Goal: Task Accomplishment & Management: Manage account settings

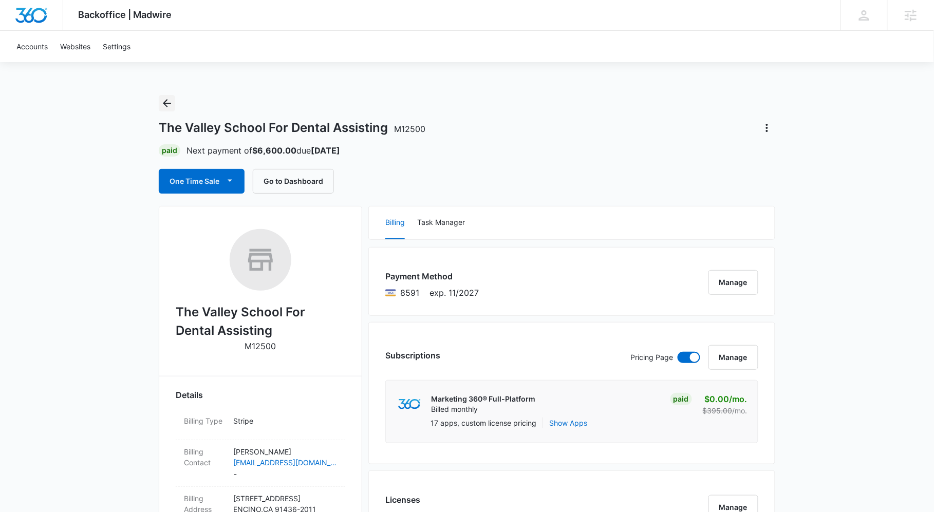
drag, startPoint x: 168, startPoint y: 102, endPoint x: 362, endPoint y: 108, distance: 193.7
click at [168, 102] on icon "Back" at bounding box center [167, 103] width 12 height 12
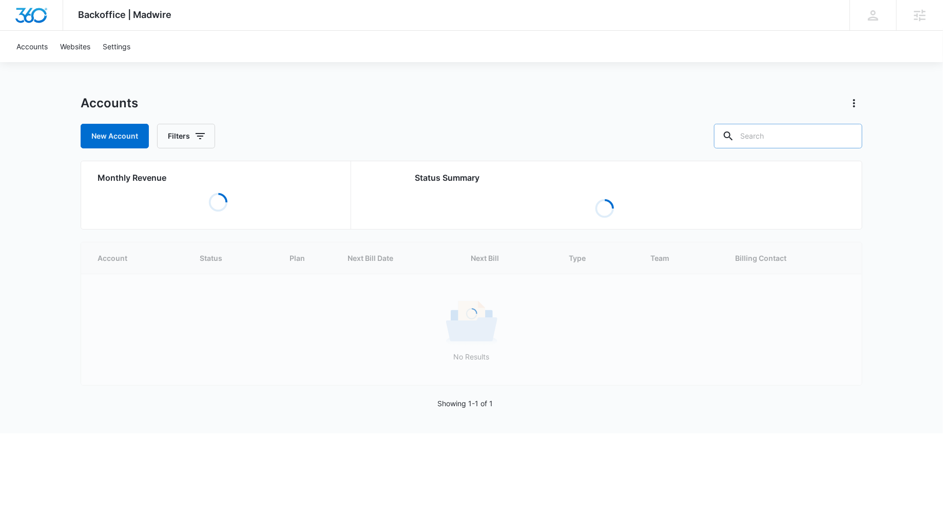
click at [813, 144] on input "text" at bounding box center [788, 136] width 148 height 25
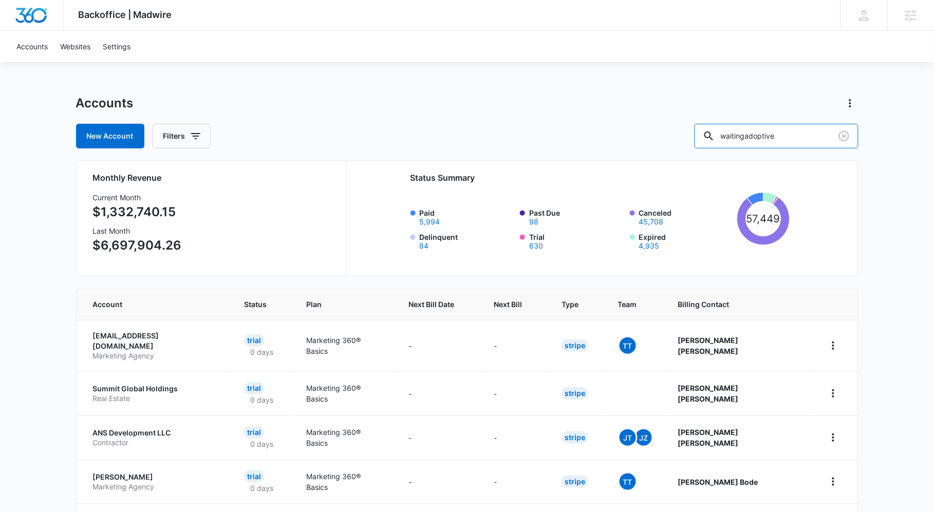
type input "waitingadoptive"
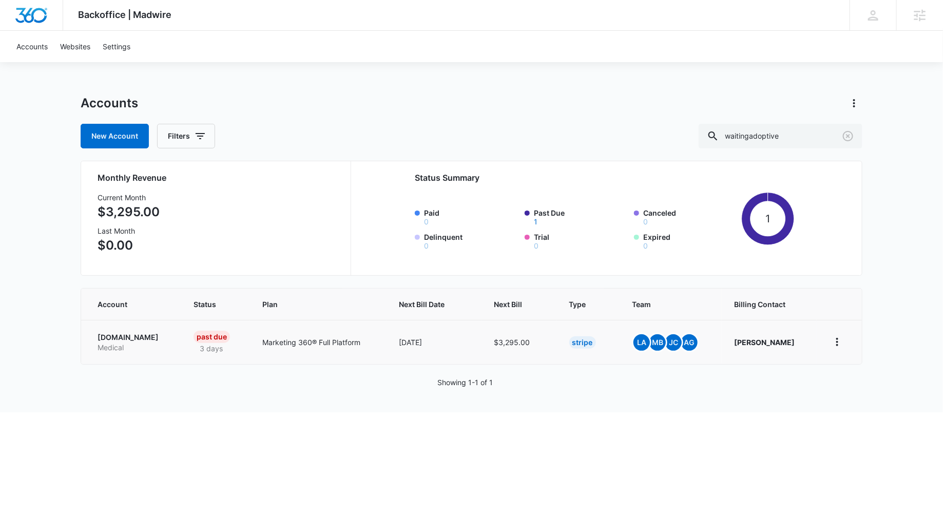
click at [149, 337] on p "[DOMAIN_NAME]" at bounding box center [133, 337] width 71 height 10
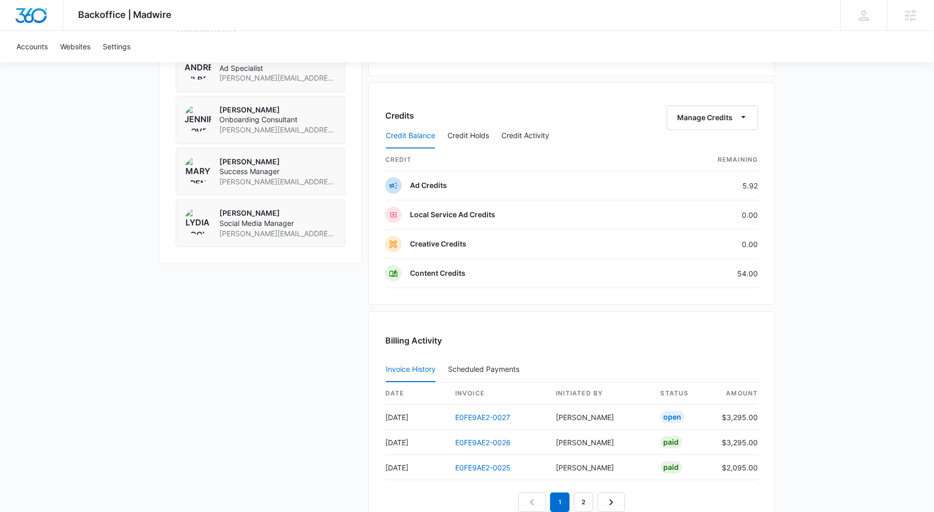
scroll to position [800, 0]
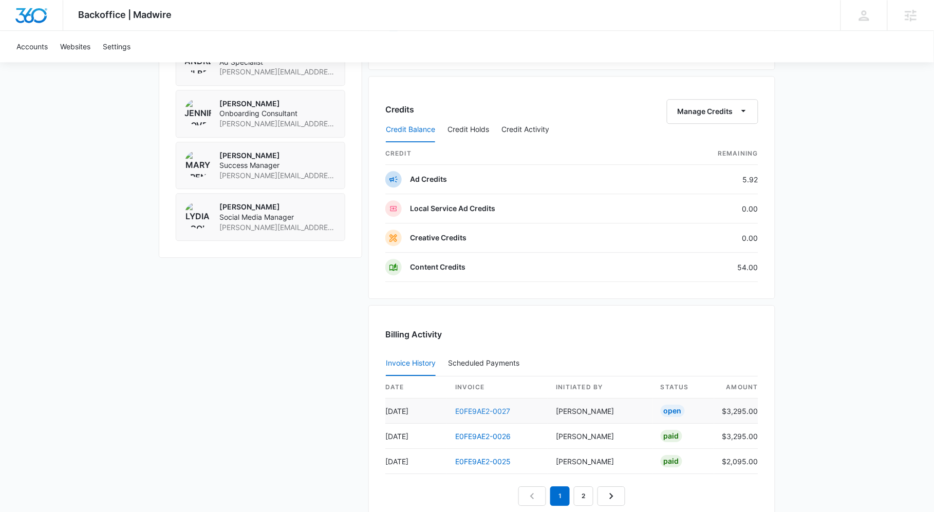
click at [494, 412] on link "E0FE9AE2-0027" at bounding box center [482, 411] width 55 height 9
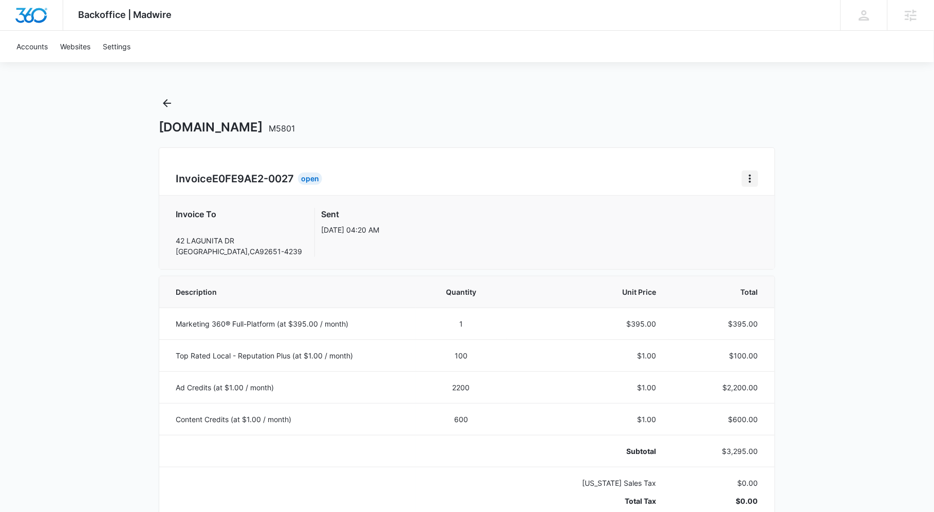
drag, startPoint x: 749, startPoint y: 174, endPoint x: 754, endPoint y: 181, distance: 8.5
click at [750, 175] on icon "Home" at bounding box center [750, 179] width 12 height 12
click at [792, 220] on div "Retry Payment" at bounding box center [784, 223] width 60 height 7
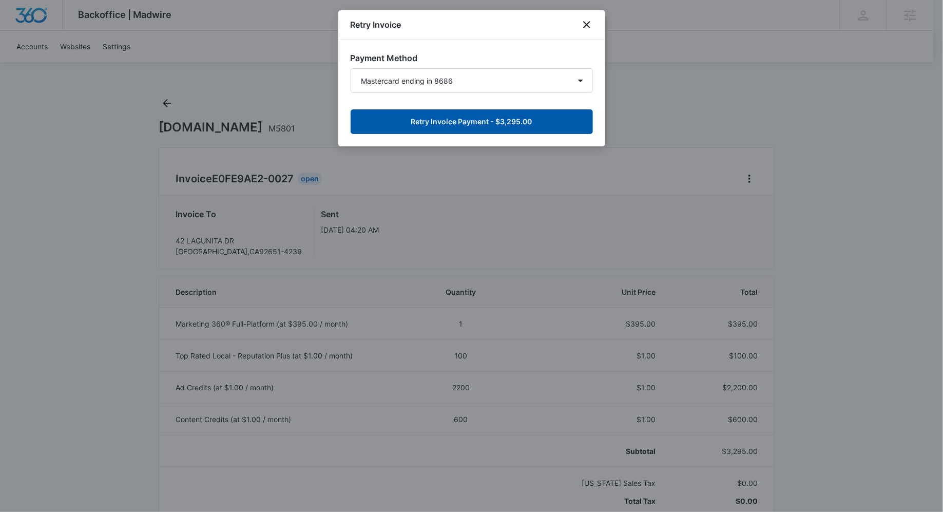
click at [498, 127] on button "Retry Invoice Payment - $3,295.00" at bounding box center [472, 121] width 242 height 25
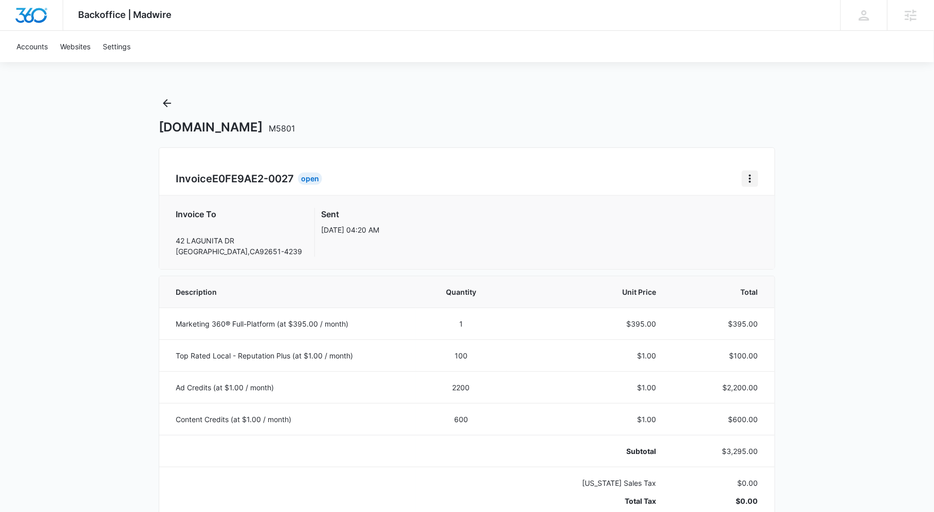
click at [753, 179] on icon "Home" at bounding box center [750, 179] width 12 height 12
click at [774, 223] on div "Retry Payment" at bounding box center [784, 223] width 60 height 7
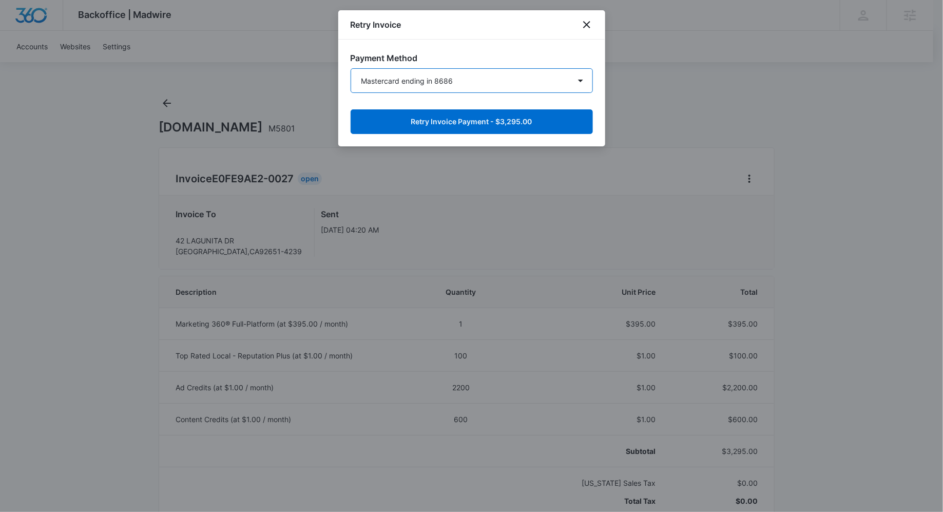
click at [466, 84] on select "Mastercard ending in 8686 Amex ending in 7000 Mastercard ending in 3407 Amex en…" at bounding box center [472, 80] width 242 height 25
select select "pm_1Mqg0oA4n8RTgNjUx3Z5FLQ0"
click at [351, 68] on select "Mastercard ending in 8686 Amex ending in 7000 Mastercard ending in 3407 Amex en…" at bounding box center [472, 80] width 242 height 25
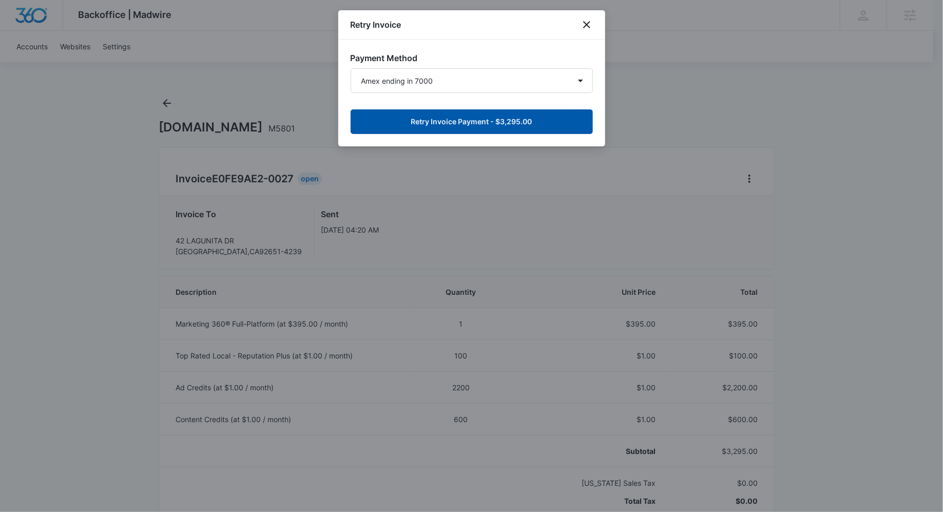
click at [503, 127] on button "Retry Invoice Payment - $3,295.00" at bounding box center [472, 121] width 242 height 25
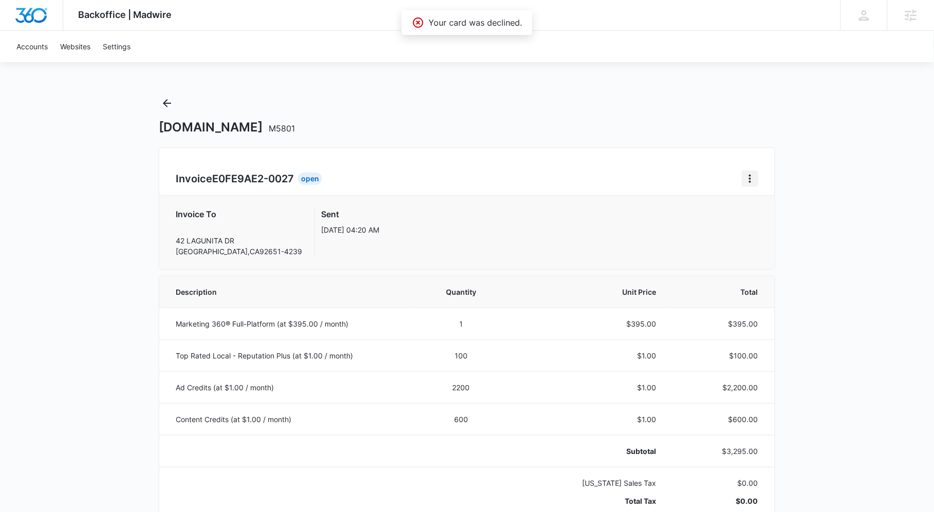
click at [757, 175] on button "Home" at bounding box center [750, 179] width 16 height 16
click at [767, 227] on div "Retry Payment" at bounding box center [784, 223] width 60 height 7
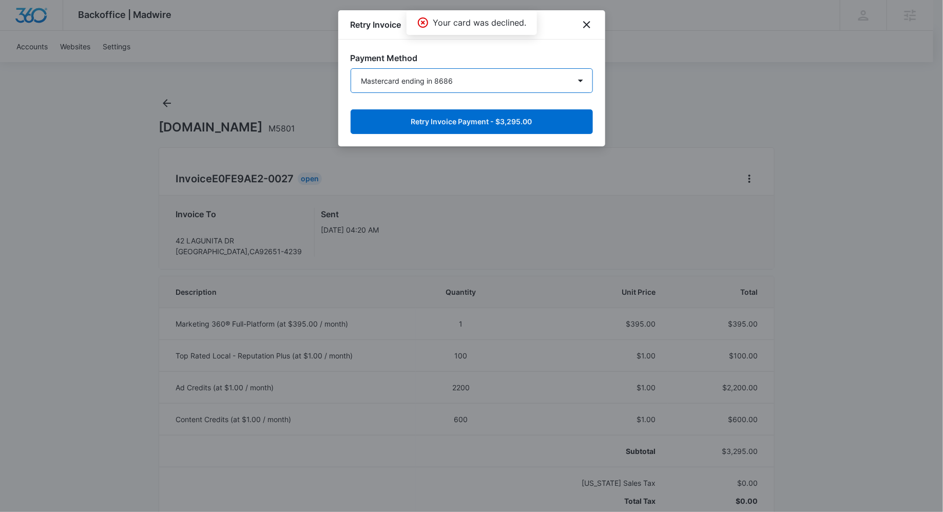
click at [499, 85] on select "Mastercard ending in 8686 Amex ending in 7000 Mastercard ending in 3407 Amex en…" at bounding box center [472, 80] width 242 height 25
drag, startPoint x: 588, startPoint y: 19, endPoint x: 606, endPoint y: 26, distance: 19.4
click at [588, 21] on icon "close" at bounding box center [587, 24] width 12 height 12
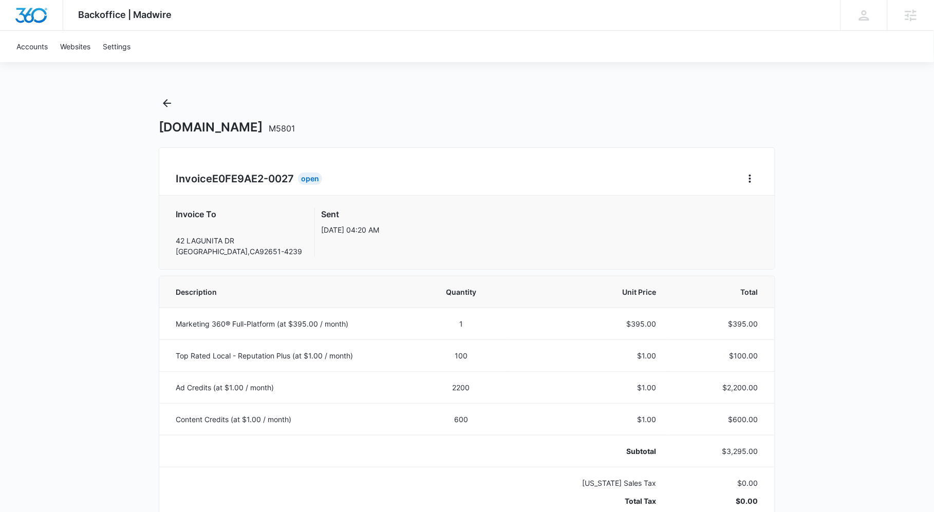
click at [165, 111] on div "[DOMAIN_NAME] M5801" at bounding box center [467, 115] width 616 height 40
click at [40, 40] on link "Accounts" at bounding box center [32, 46] width 44 height 31
